Goal: Find specific fact: Find contact information

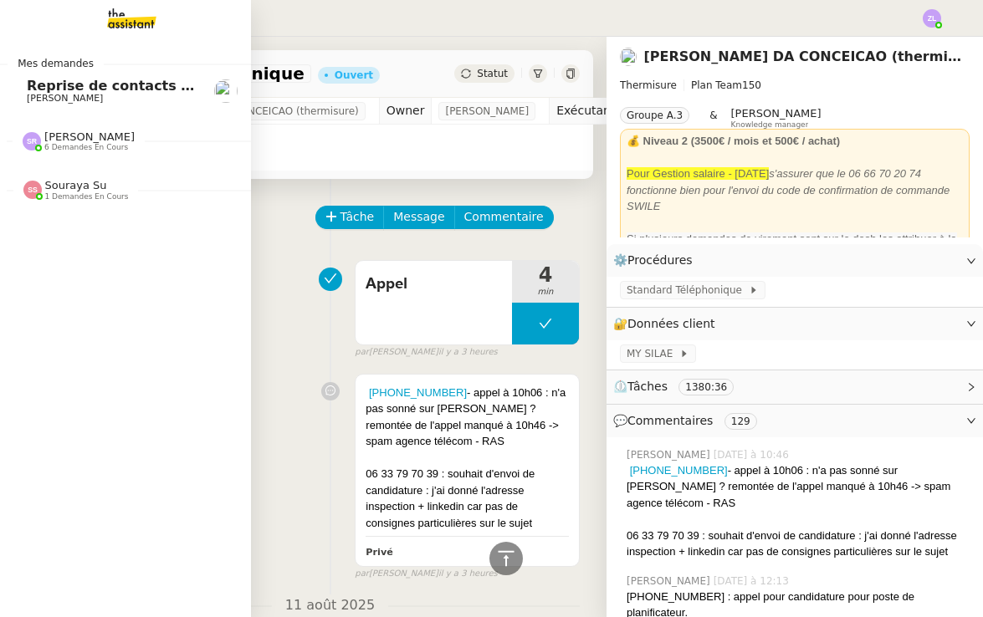
click at [75, 136] on span "[PERSON_NAME]" at bounding box center [89, 137] width 90 height 13
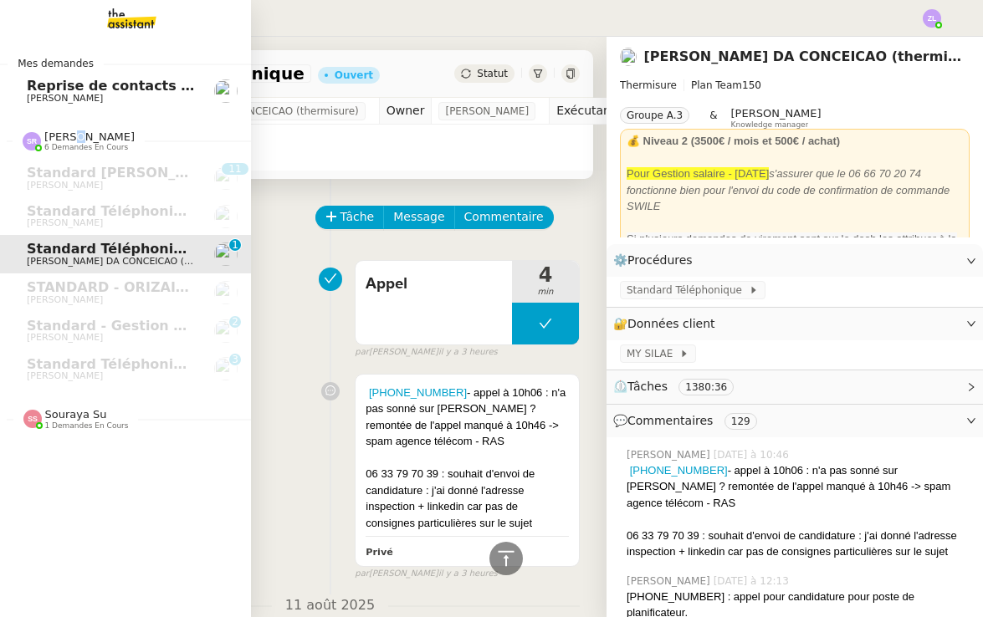
scroll to position [743, 0]
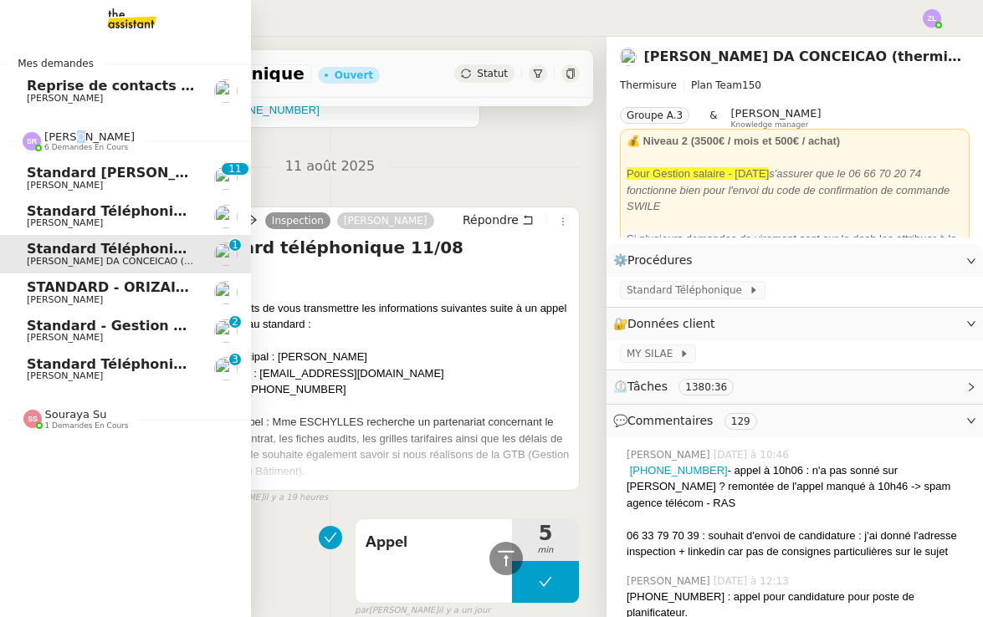
click at [94, 319] on span "Standard - Gestion des appels entrants - août 2025" at bounding box center [223, 326] width 392 height 16
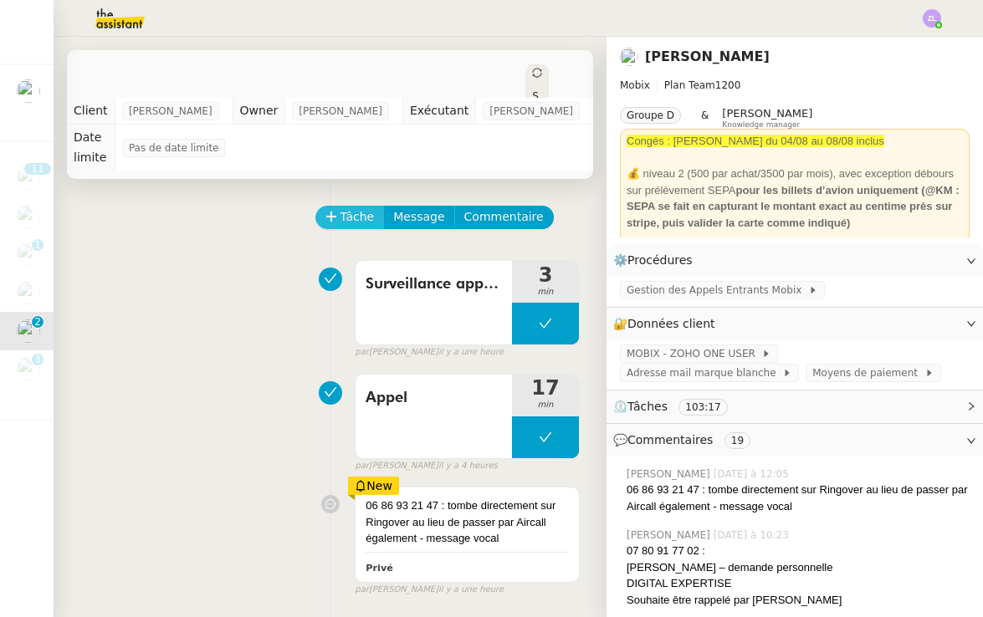
click at [349, 216] on span "Tâche" at bounding box center [357, 216] width 34 height 19
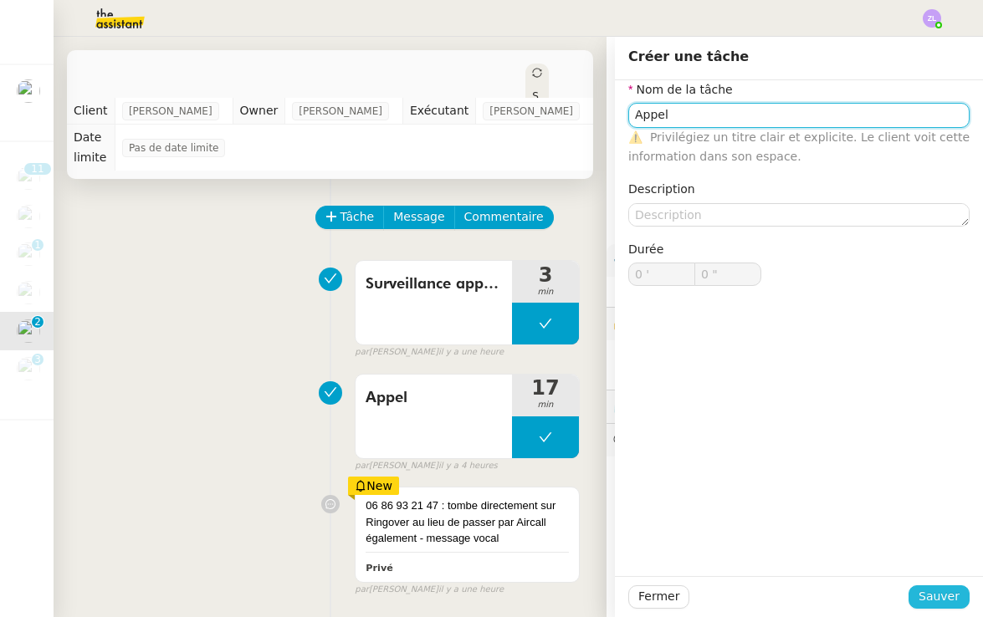
type input "Appel"
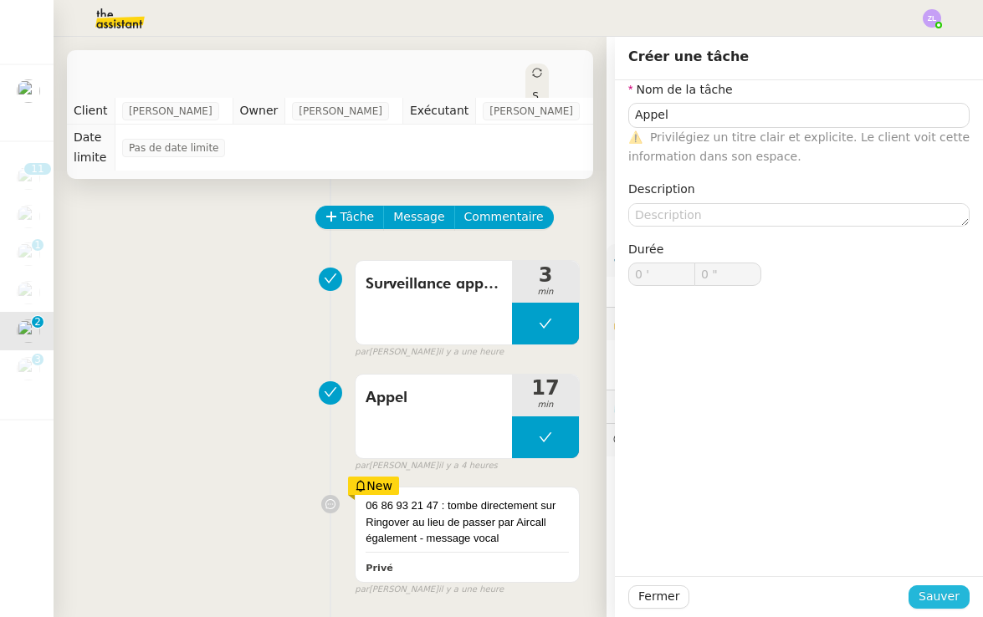
click at [934, 599] on span "Sauver" at bounding box center [939, 596] width 41 height 19
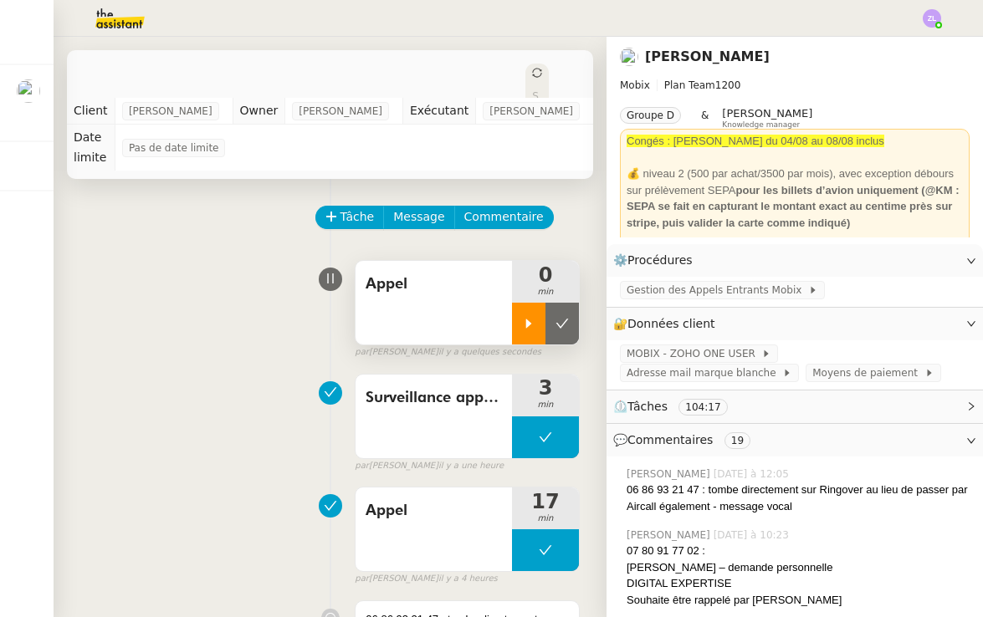
click at [514, 322] on div at bounding box center [528, 324] width 33 height 42
click at [527, 312] on div at bounding box center [545, 324] width 67 height 42
click at [558, 324] on icon at bounding box center [562, 323] width 13 height 9
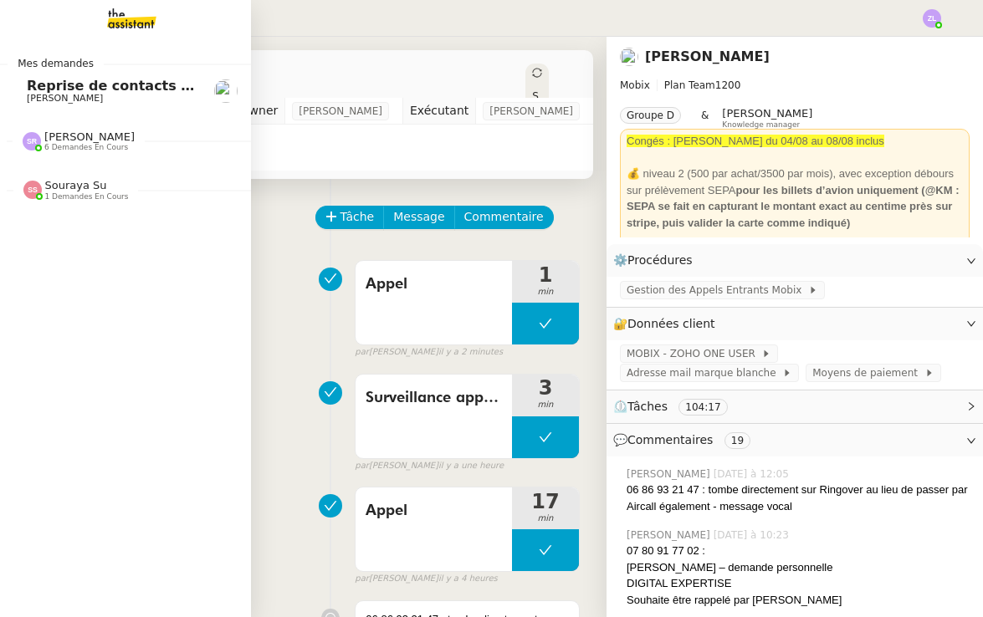
click at [62, 85] on span "Reprise de contacts dossiers non suivis - [DATE]" at bounding box center [209, 86] width 364 height 16
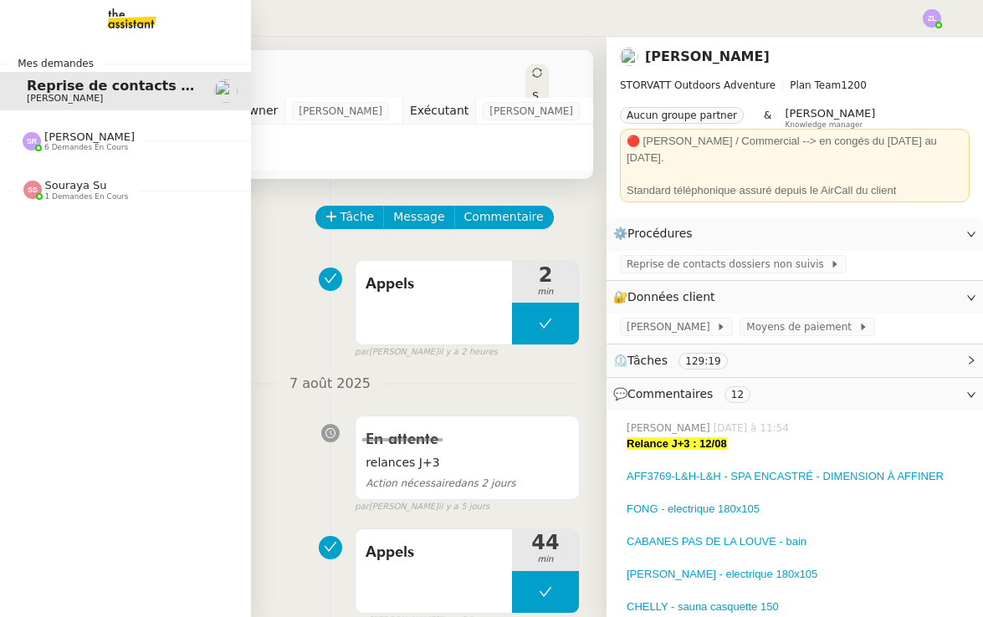
click at [82, 149] on span "6 demandes en cours" at bounding box center [86, 147] width 84 height 9
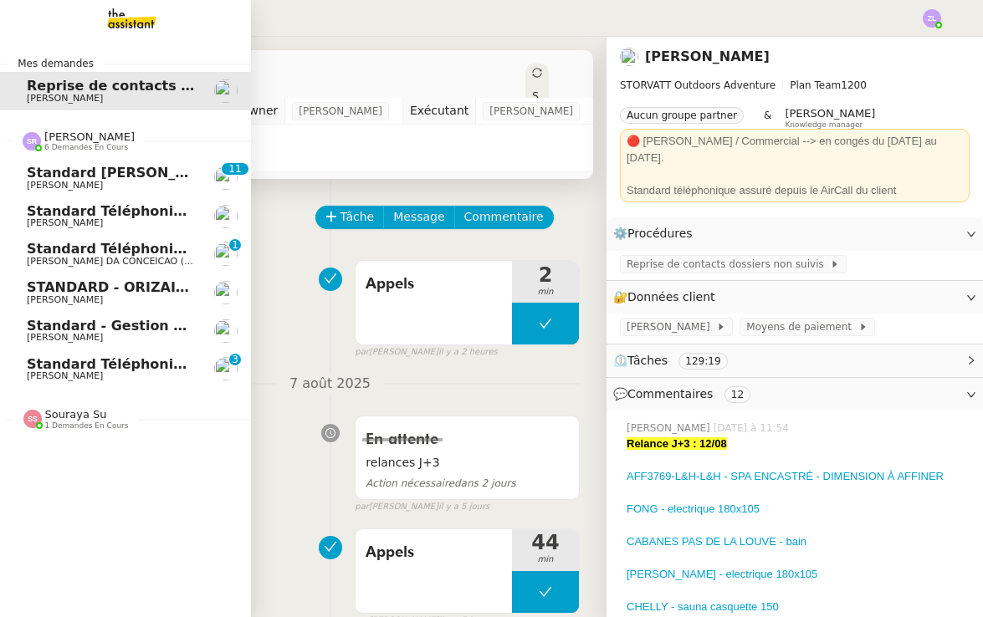
click at [136, 301] on link "STANDARD - ORIZAIR - [DATE] [PERSON_NAME]" at bounding box center [125, 293] width 251 height 38
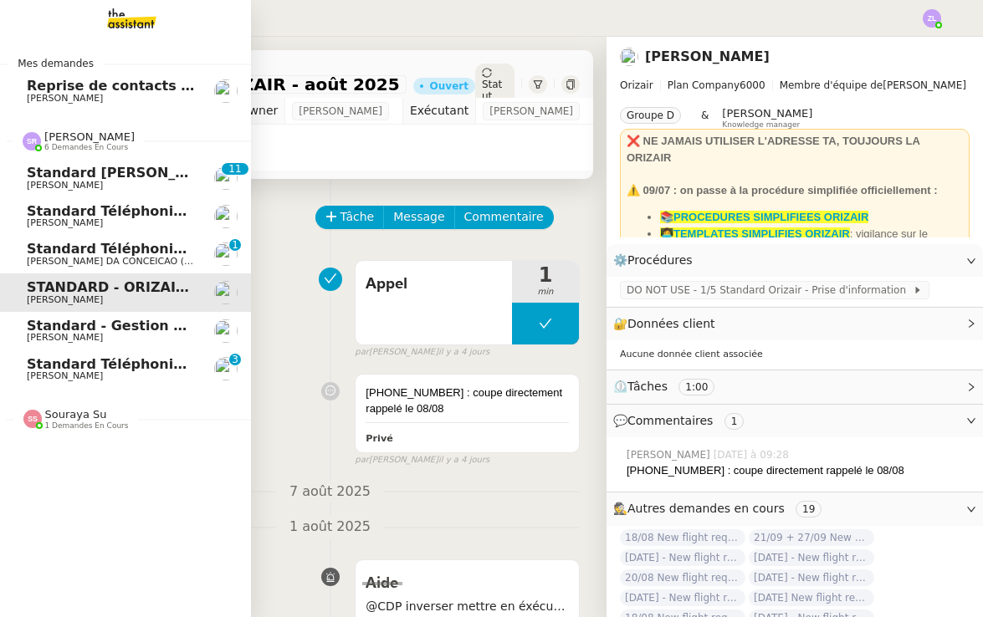
click at [129, 326] on span "Standard - Gestion des appels entrants - août 2025" at bounding box center [223, 326] width 392 height 16
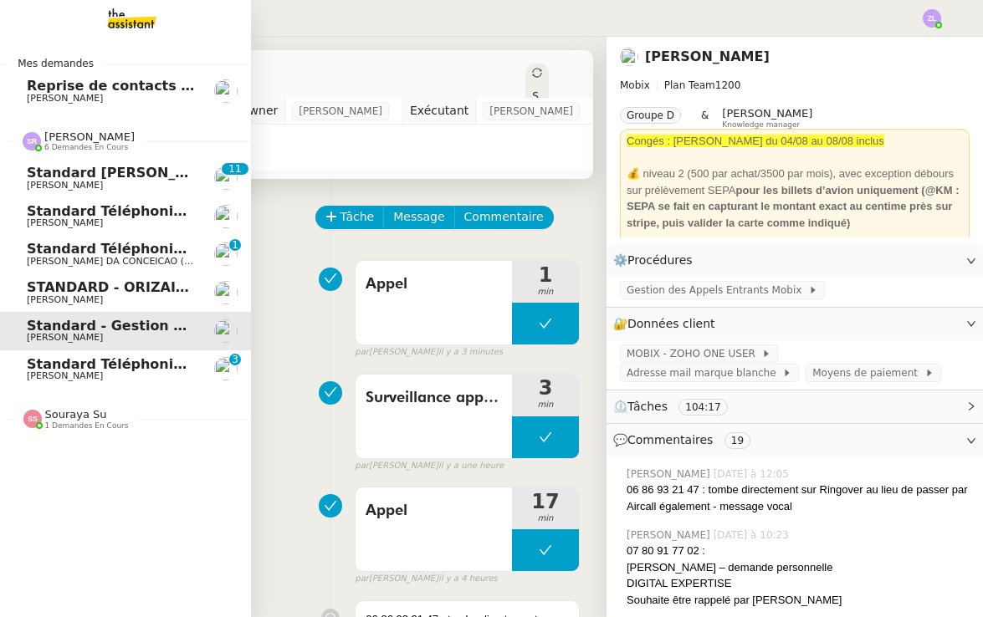
click at [130, 360] on span "Standard téléphonique - [DATE]" at bounding box center [147, 364] width 241 height 16
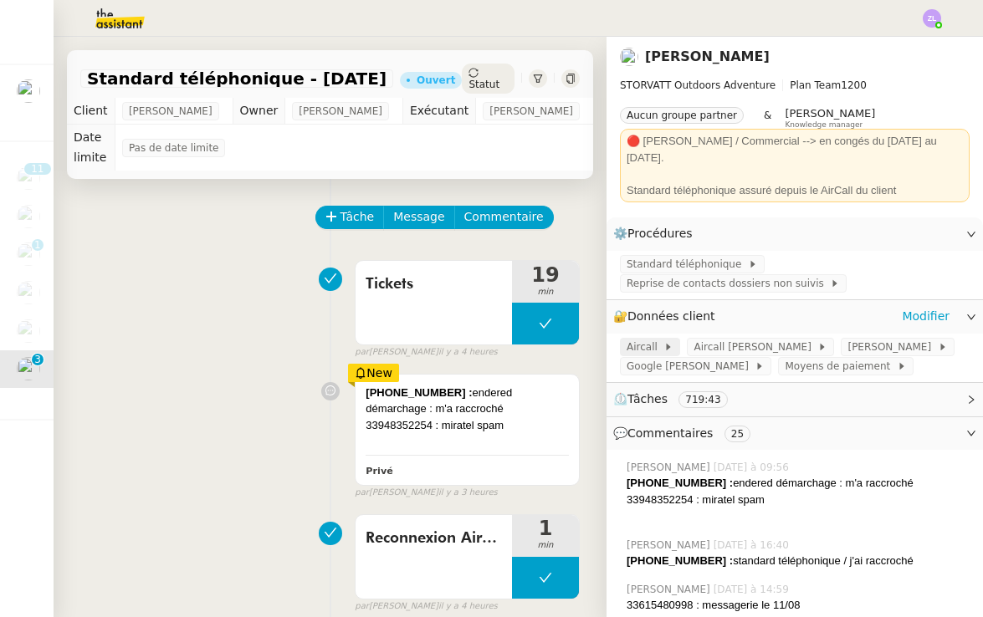
click at [643, 339] on span "Aircall" at bounding box center [645, 347] width 37 height 17
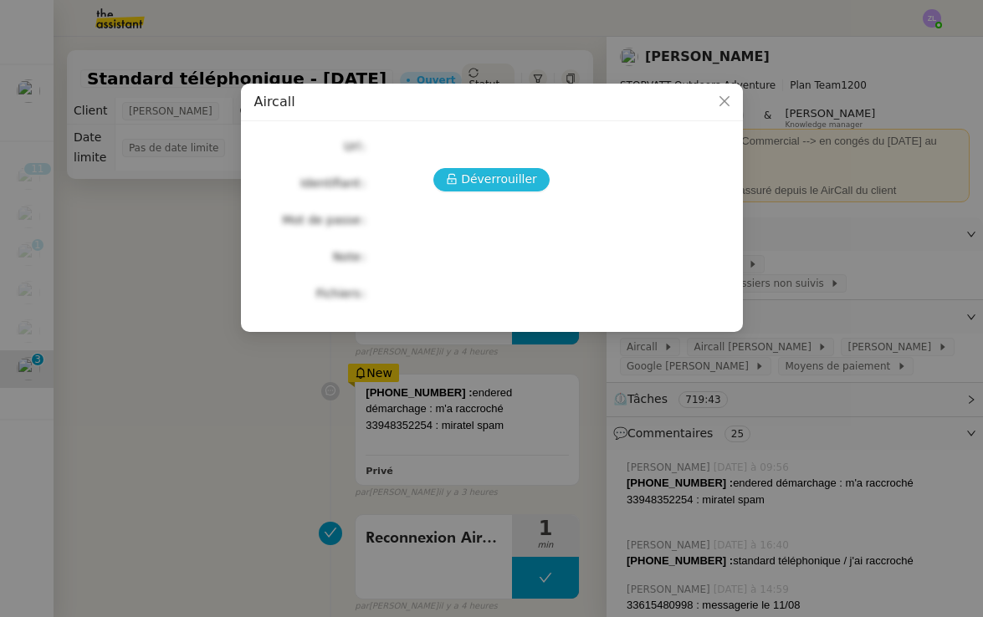
click at [488, 182] on span "Déverrouiller" at bounding box center [499, 179] width 76 height 19
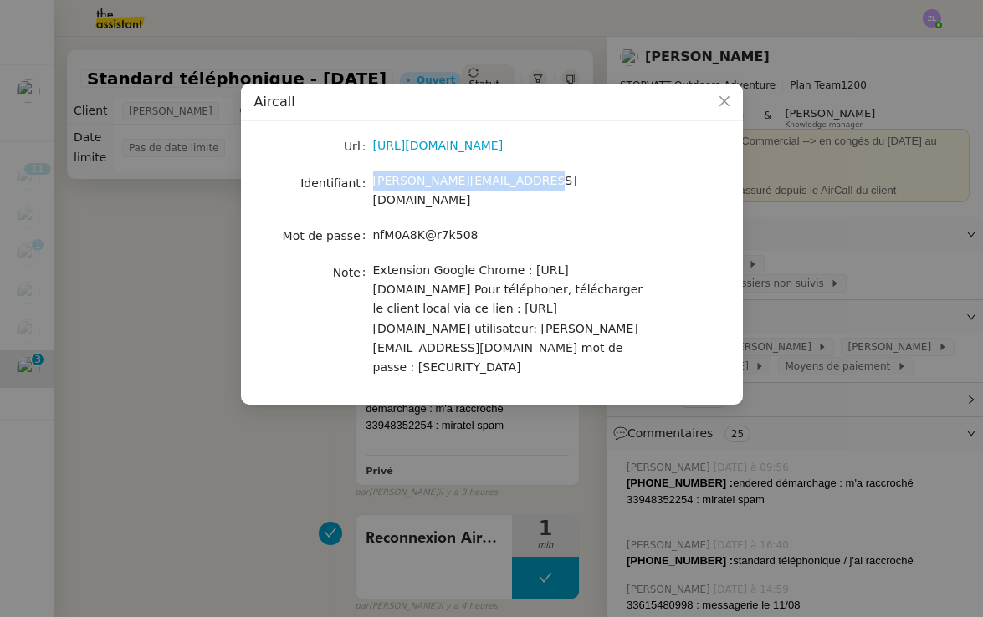
drag, startPoint x: 375, startPoint y: 187, endPoint x: 706, endPoint y: 187, distance: 331.3
click at [706, 187] on nz-form-item "Identifiant [PERSON_NAME][EMAIL_ADDRESS][DOMAIN_NAME]" at bounding box center [491, 190] width 475 height 39
copy span "[PERSON_NAME][EMAIL_ADDRESS][DOMAIN_NAME]"
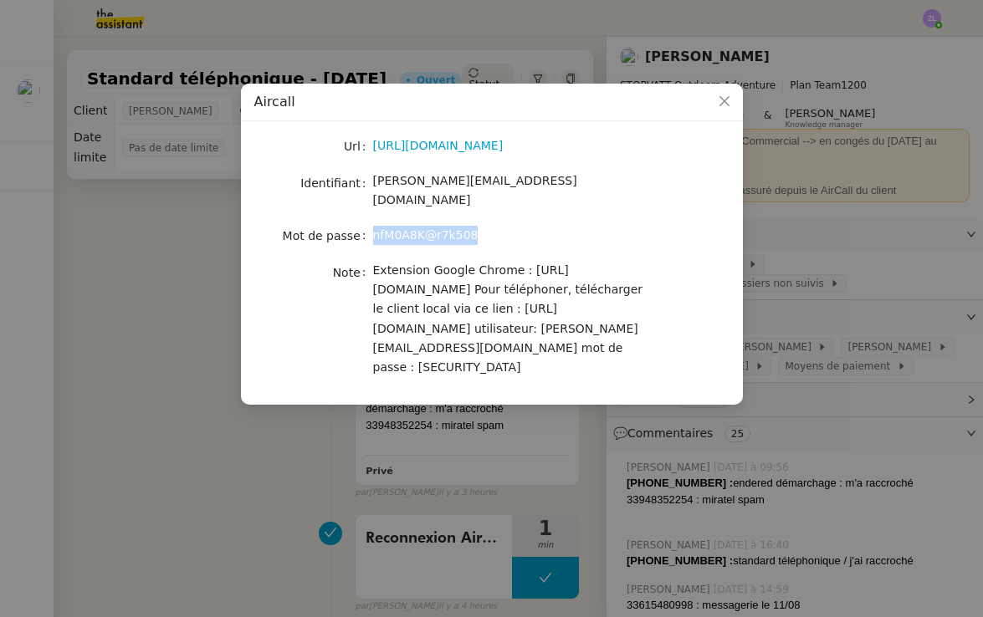
drag, startPoint x: 374, startPoint y: 219, endPoint x: 567, endPoint y: 218, distance: 193.2
click at [568, 226] on div "nfM0A8K@r7k508" at bounding box center [511, 235] width 277 height 19
copy span "nfM0A8K@r7k508"
click at [727, 97] on icon "Close" at bounding box center [724, 101] width 13 height 13
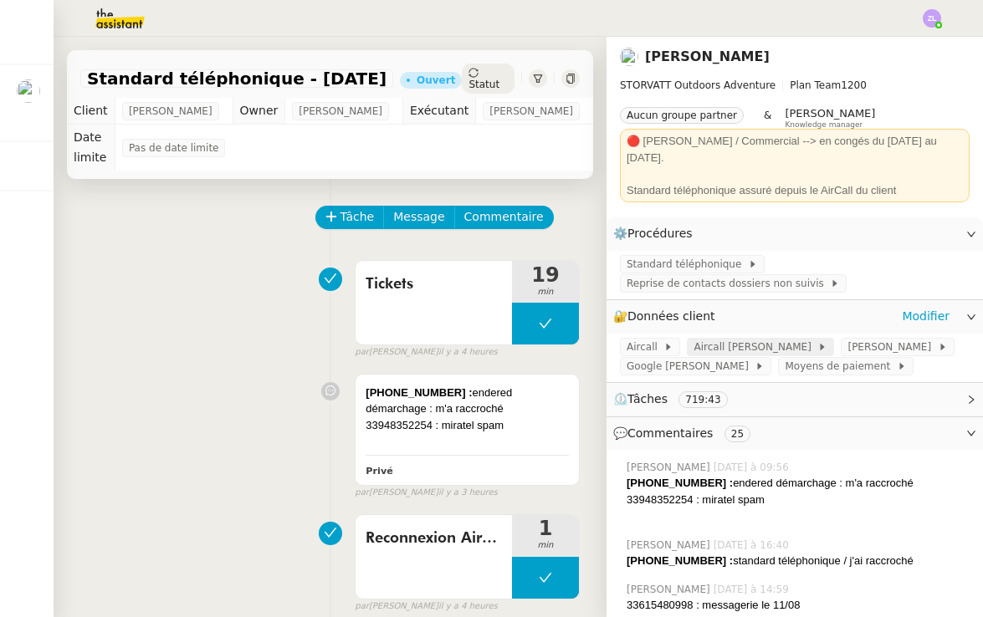
click at [748, 339] on span "Aircall [PERSON_NAME]" at bounding box center [755, 347] width 124 height 17
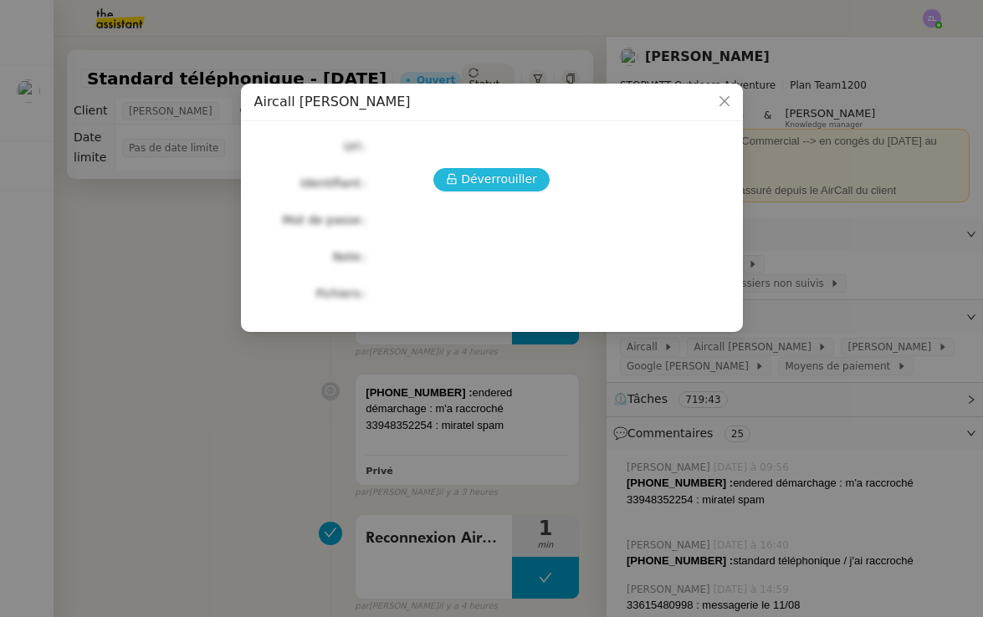
click at [494, 184] on span "Déverrouiller" at bounding box center [499, 179] width 76 height 19
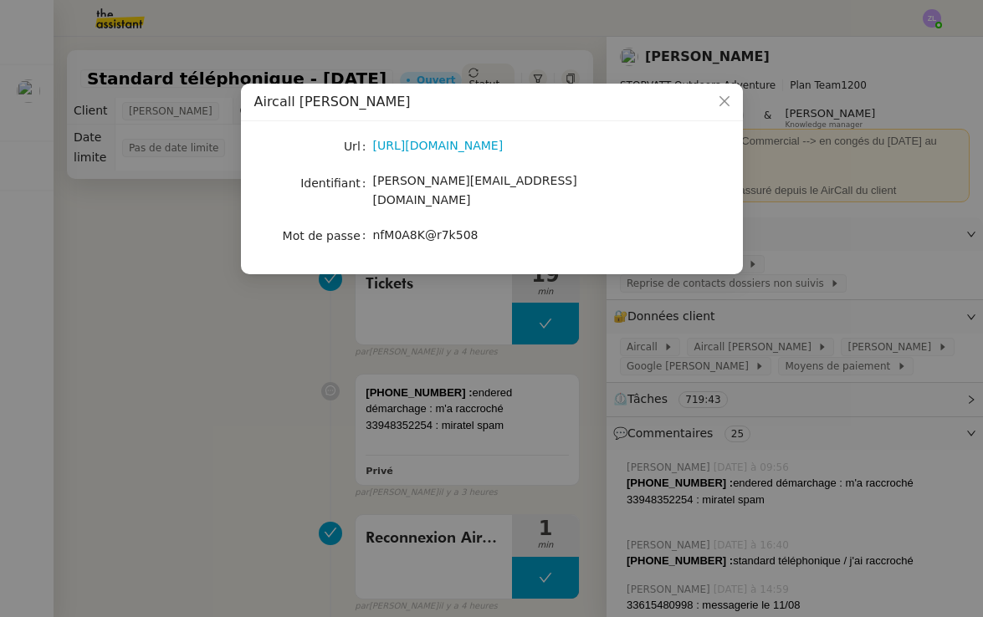
click at [406, 228] on span "nfM0A8K@r7k508" at bounding box center [425, 234] width 105 height 13
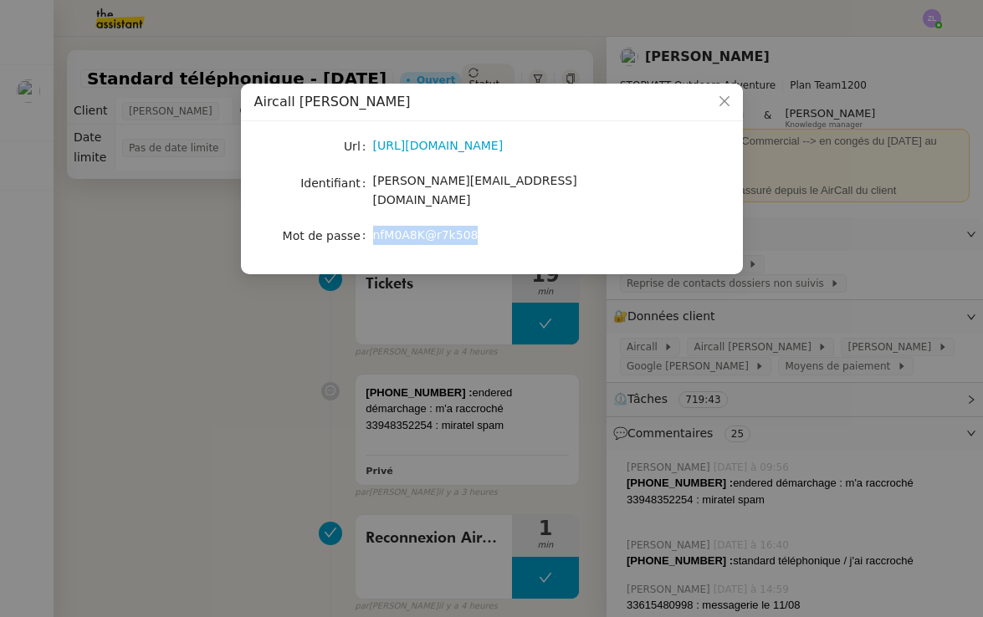
click at [406, 228] on span "nfM0A8K@r7k508" at bounding box center [425, 234] width 105 height 13
copy span "nfM0A8K@r7k508"
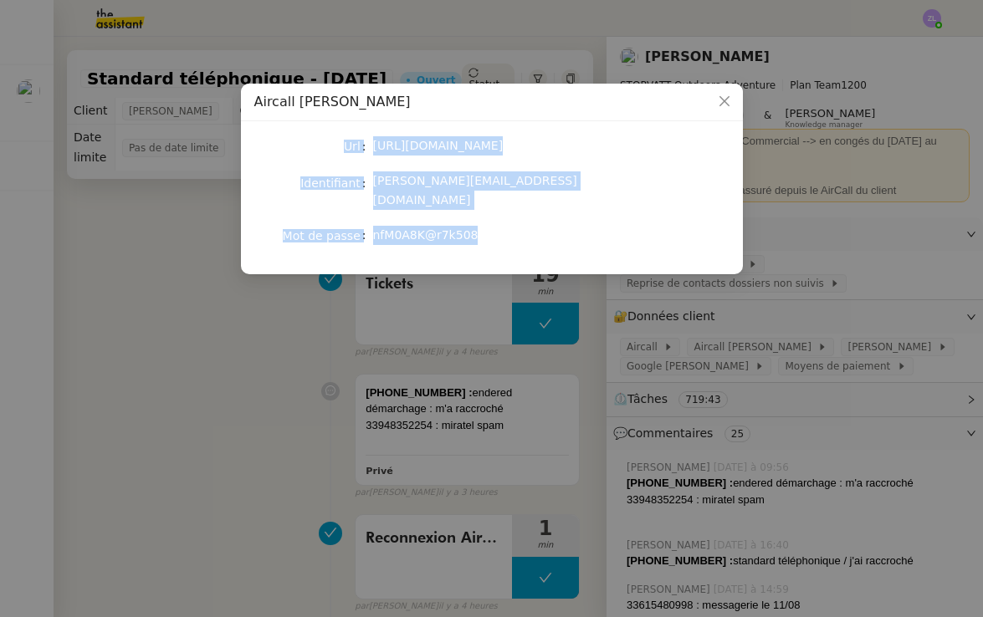
click at [649, 304] on nz-modal-container "Aircall [PERSON_NAME] [URL][DOMAIN_NAME] Identifiant [PERSON_NAME][EMAIL_ADDRES…" at bounding box center [491, 308] width 983 height 617
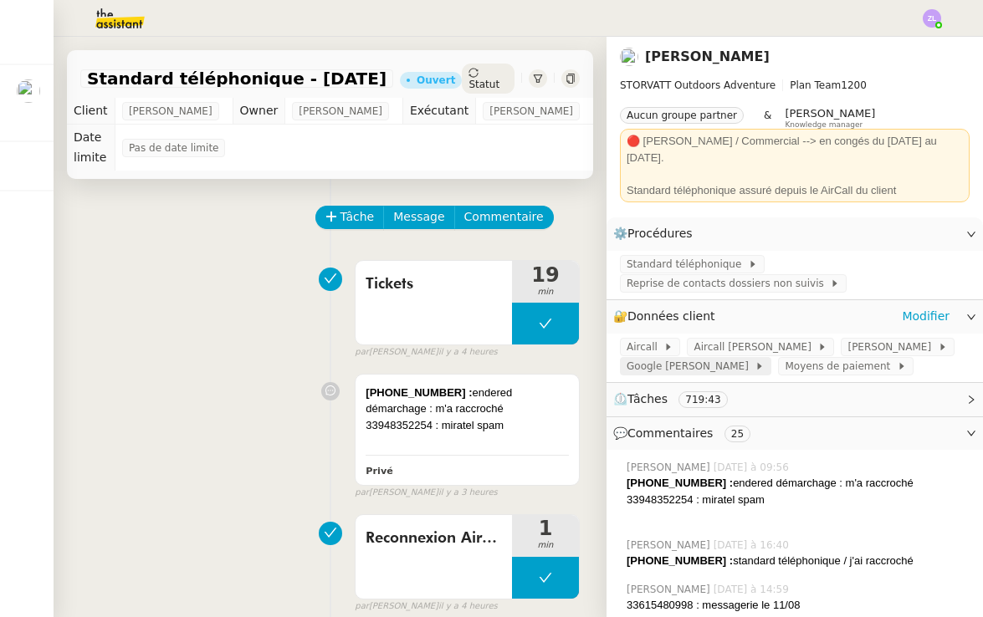
click at [697, 358] on span "Google [PERSON_NAME]" at bounding box center [691, 366] width 128 height 17
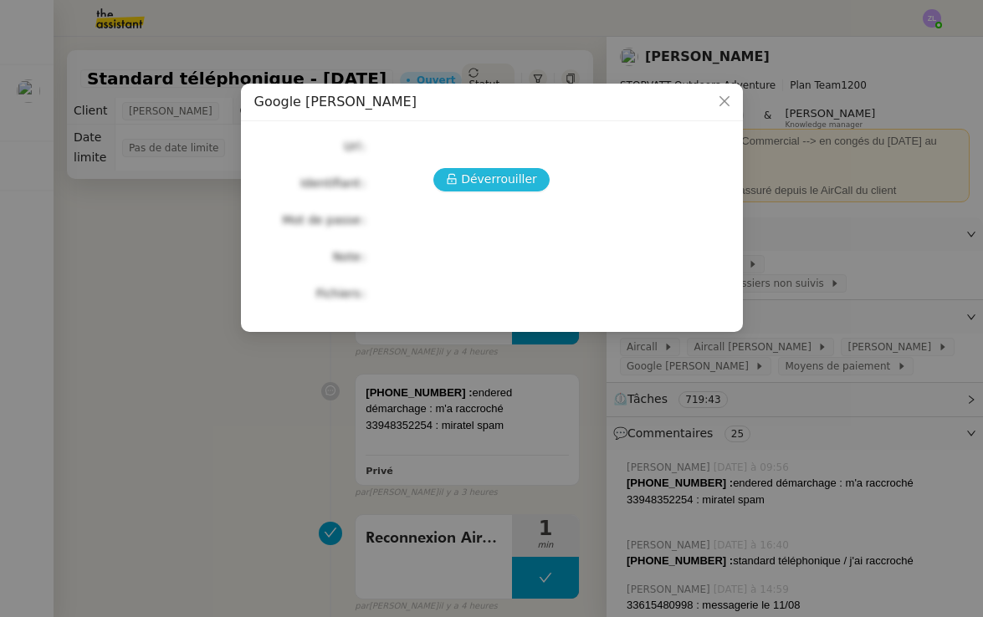
click at [491, 189] on span "Déverrouiller" at bounding box center [499, 179] width 76 height 19
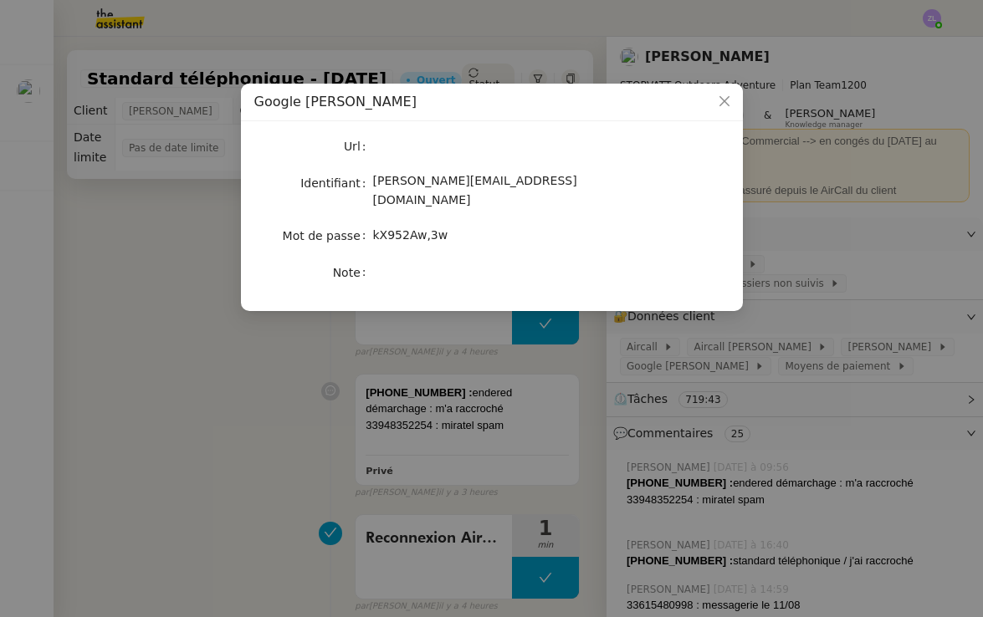
click at [421, 228] on span "kX952Aw,3w" at bounding box center [410, 234] width 75 height 13
copy span "kX952Aw,3w"
click at [763, 252] on nz-modal-container "Google [PERSON_NAME] Identifiant [PERSON_NAME][EMAIL_ADDRESS][DOMAIN_NAME] Mot …" at bounding box center [491, 308] width 983 height 617
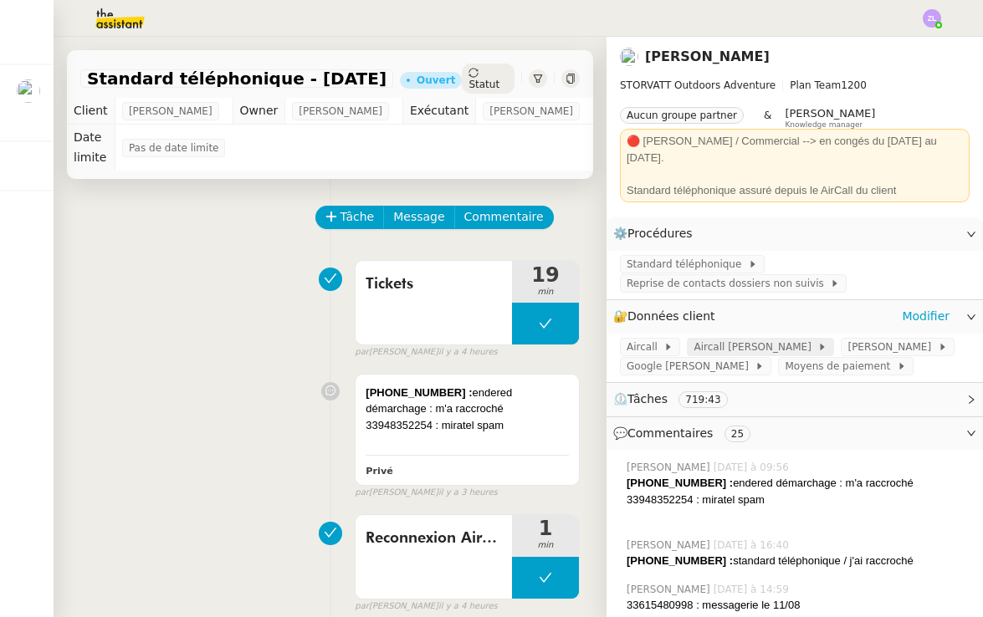
click at [748, 339] on span "Aircall [PERSON_NAME]" at bounding box center [755, 347] width 124 height 17
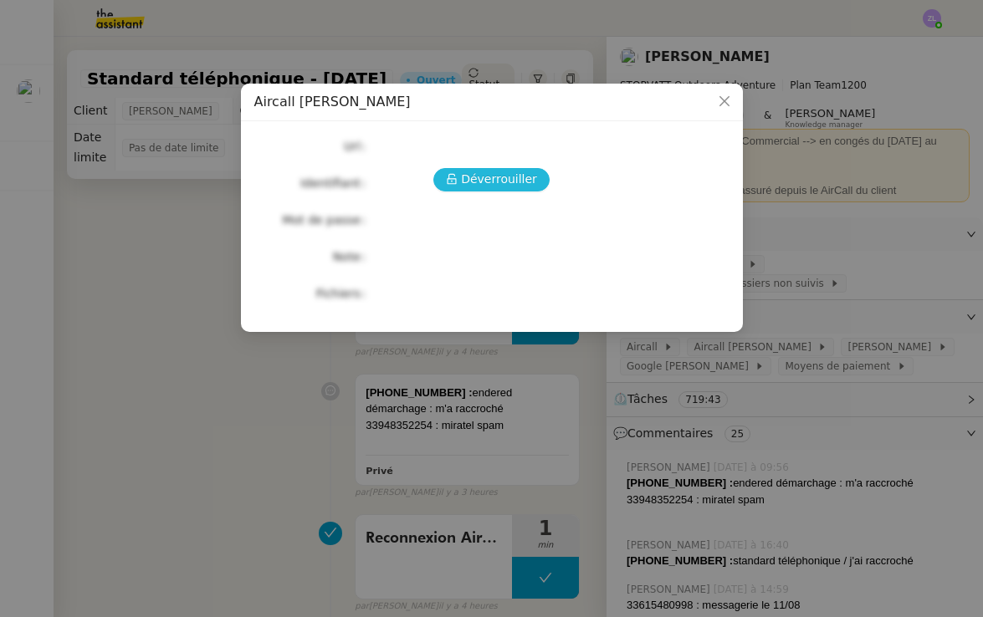
click at [509, 176] on span "Déverrouiller" at bounding box center [499, 179] width 76 height 19
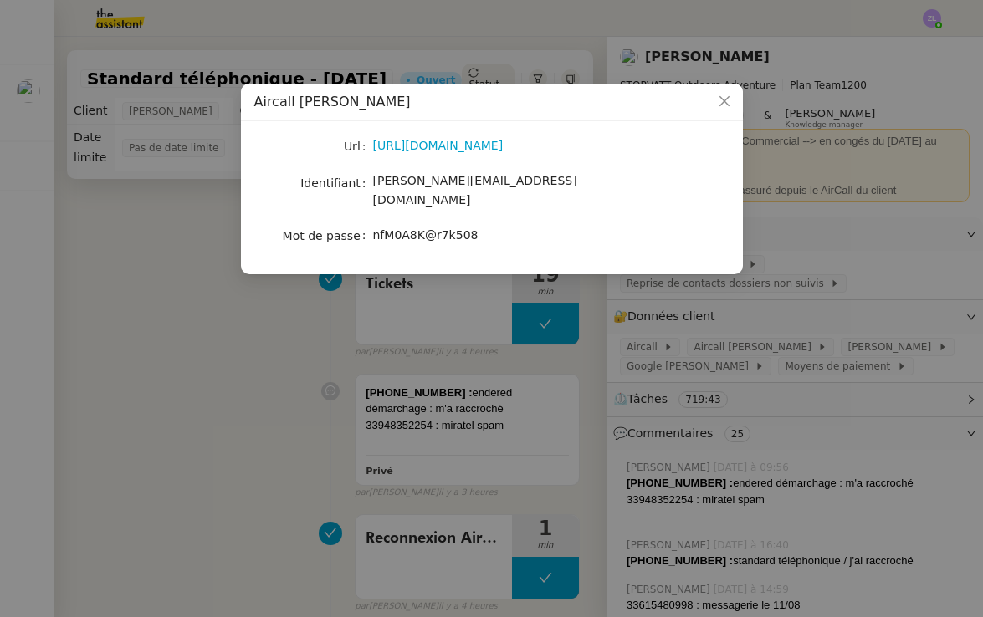
click at [422, 182] on span "[PERSON_NAME][EMAIL_ADDRESS][DOMAIN_NAME]" at bounding box center [475, 190] width 204 height 33
copy span "[PERSON_NAME][EMAIL_ADDRESS][DOMAIN_NAME]"
drag, startPoint x: 373, startPoint y: 222, endPoint x: 510, endPoint y: 223, distance: 137.2
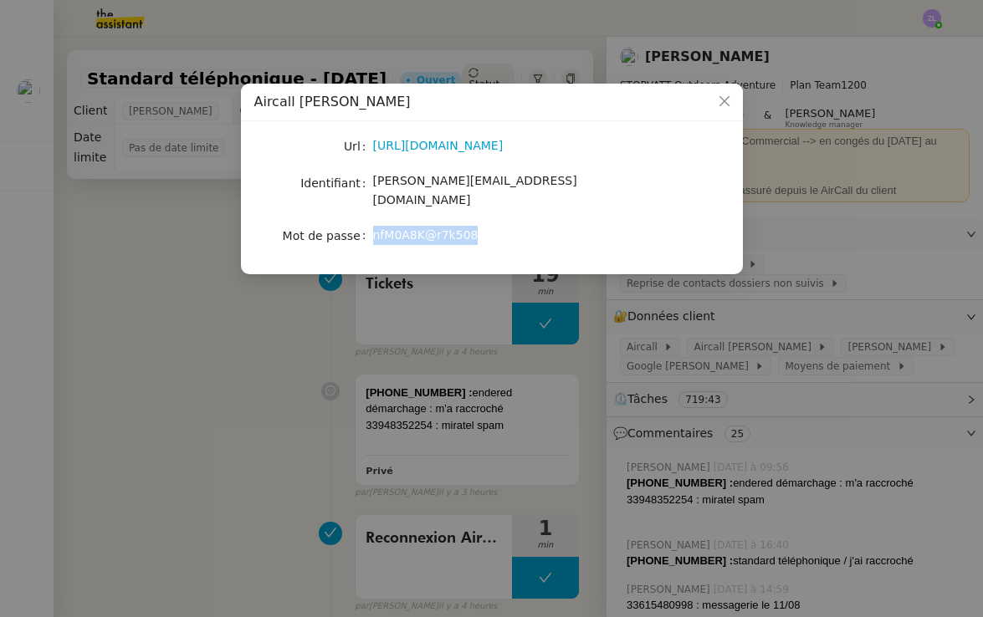
click at [510, 226] on div "nfM0A8K@r7k508" at bounding box center [511, 235] width 277 height 19
copy span "nfM0A8K@r7k508"
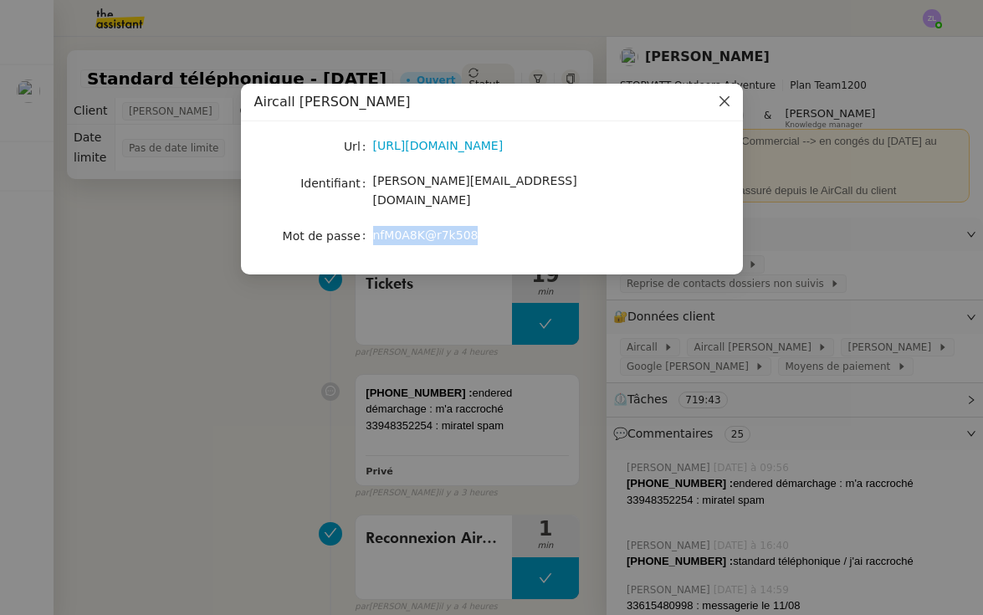
click at [727, 100] on icon "Close" at bounding box center [724, 101] width 13 height 13
